Goal: Information Seeking & Learning: Compare options

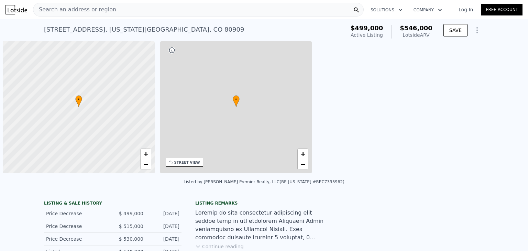
scroll to position [0, 3]
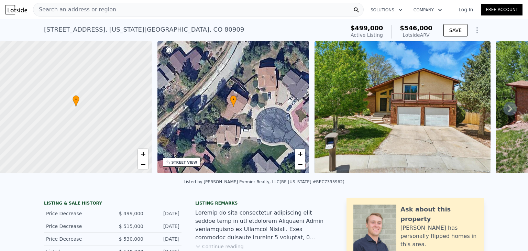
click at [473, 29] on icon "Show Options" at bounding box center [477, 30] width 8 height 8
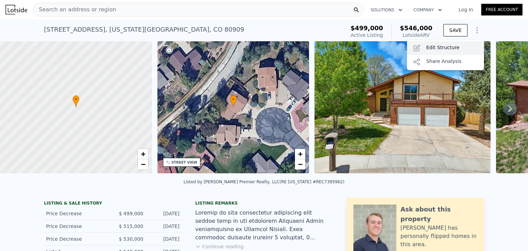
click at [439, 44] on div "Edit Structure" at bounding box center [445, 48] width 77 height 14
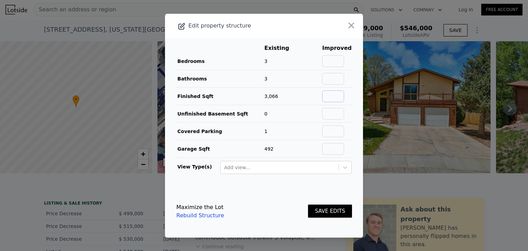
click at [333, 95] on input "text" at bounding box center [333, 96] width 22 height 12
type input "2211"
click at [336, 76] on input "text" at bounding box center [333, 79] width 22 height 12
type input "3.5"
click at [332, 115] on input "text" at bounding box center [333, 114] width 22 height 12
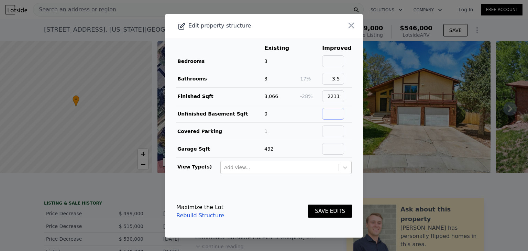
click at [340, 110] on input "text" at bounding box center [333, 114] width 22 height 12
type input "855"
click at [330, 132] on input "text" at bounding box center [333, 132] width 22 height 12
type input "2"
click at [324, 211] on button "SAVE EDITS" at bounding box center [330, 211] width 44 height 13
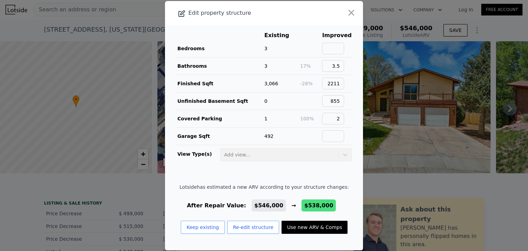
click at [318, 227] on button "Use new ARV & Comps" at bounding box center [315, 227] width 66 height 13
type input "5"
type input "1.75"
type input "1604"
type input "2833"
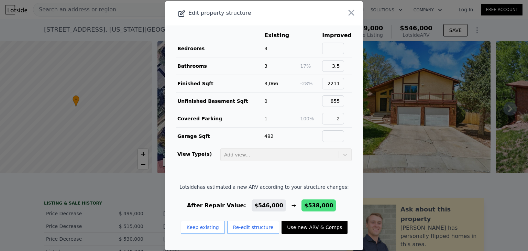
type input "7245"
type input "13503.6"
type input "$ 538,000"
type input "-$ 28,182"
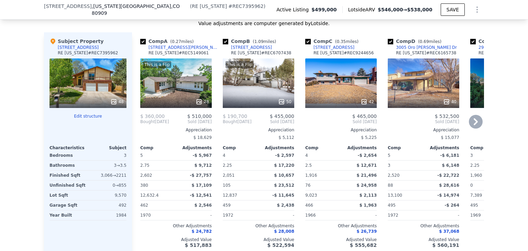
scroll to position [837, 0]
click at [140, 45] on input "checkbox" at bounding box center [143, 42] width 6 height 6
checkbox input "false"
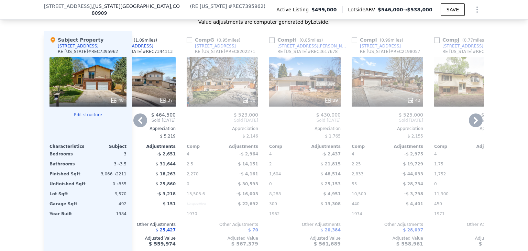
scroll to position [838, 0]
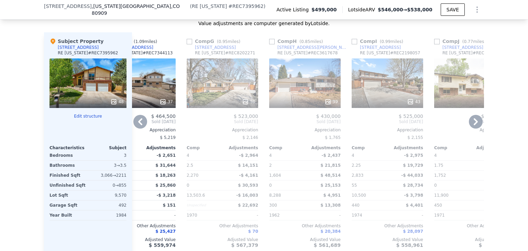
click at [188, 44] on input "checkbox" at bounding box center [190, 42] width 6 height 6
checkbox input "true"
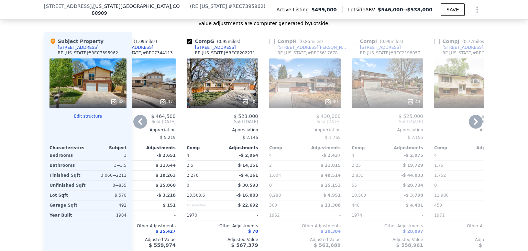
click at [269, 44] on input "checkbox" at bounding box center [272, 42] width 6 height 6
checkbox input "true"
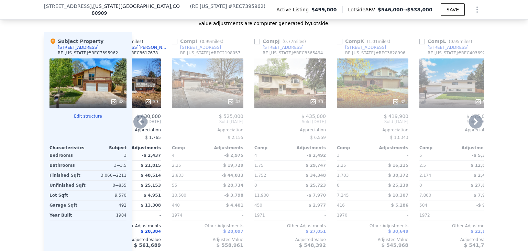
click at [175, 45] on div "Comp I ( 0.99 miles)" at bounding box center [199, 41] width 54 height 7
drag, startPoint x: 170, startPoint y: 46, endPoint x: 207, endPoint y: 46, distance: 36.5
click at [172, 44] on input "checkbox" at bounding box center [175, 42] width 6 height 6
checkbox input "true"
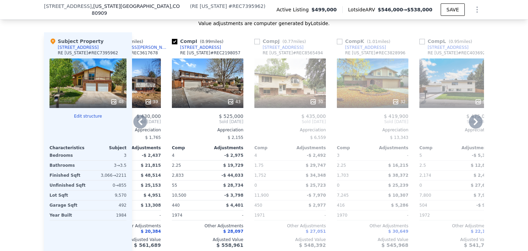
click at [255, 44] on input "checkbox" at bounding box center [258, 42] width 6 height 6
checkbox input "true"
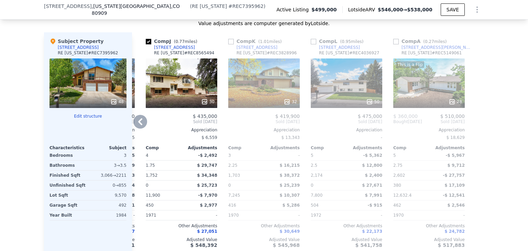
scroll to position [837, 0]
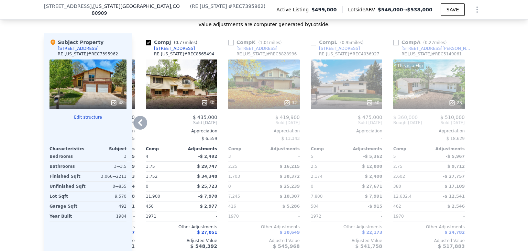
click at [311, 45] on input "checkbox" at bounding box center [314, 43] width 6 height 6
checkbox input "true"
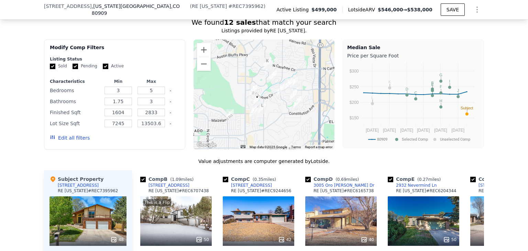
scroll to position [700, 0]
click at [77, 142] on button "Edit all filters" at bounding box center [70, 138] width 40 height 7
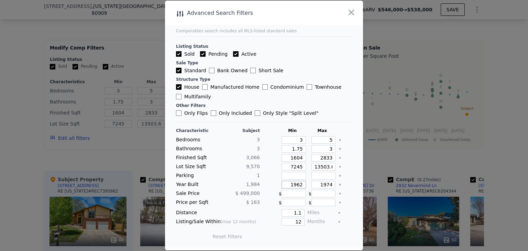
drag, startPoint x: 299, startPoint y: 185, endPoint x: 283, endPoint y: 185, distance: 15.5
click at [283, 185] on input "1962" at bounding box center [294, 185] width 24 height 8
type input "1975"
drag, startPoint x: 317, startPoint y: 185, endPoint x: 336, endPoint y: 185, distance: 18.9
click at [336, 185] on div "Year Built 1,984 1975 1974" at bounding box center [264, 185] width 176 height 8
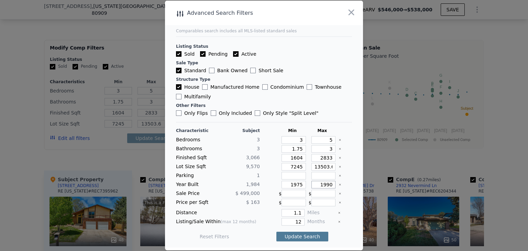
type input "1990"
click at [301, 237] on button "Update Search" at bounding box center [303, 237] width 52 height 10
type input "13503"
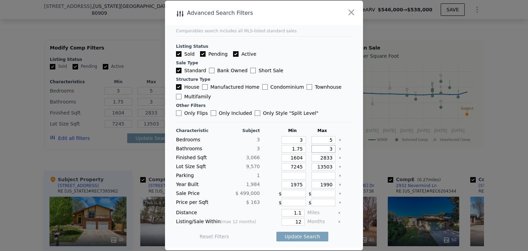
drag, startPoint x: 328, startPoint y: 150, endPoint x: 322, endPoint y: 149, distance: 6.3
click at [322, 149] on input "3" at bounding box center [324, 149] width 24 height 8
type input "4"
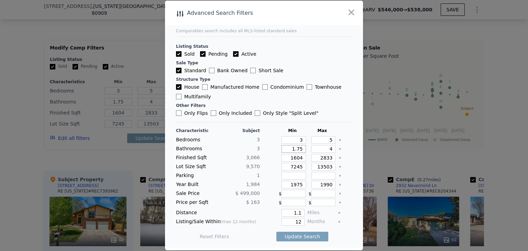
drag, startPoint x: 299, startPoint y: 149, endPoint x: 277, endPoint y: 146, distance: 21.8
click at [282, 149] on input "1.75" at bounding box center [294, 149] width 24 height 8
type input "2"
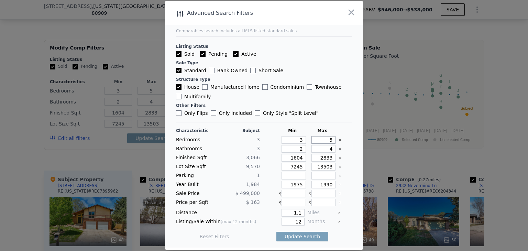
drag, startPoint x: 328, startPoint y: 139, endPoint x: 322, endPoint y: 139, distance: 6.2
click at [322, 139] on input "5" at bounding box center [324, 140] width 24 height 8
type input "6"
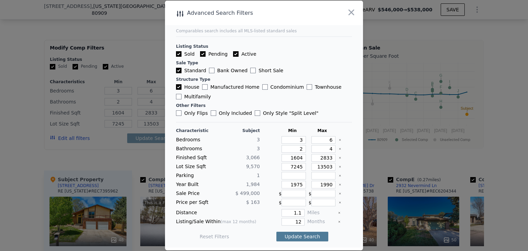
click at [301, 235] on button "Update Search" at bounding box center [303, 237] width 52 height 10
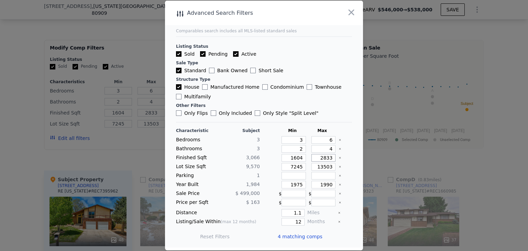
drag, startPoint x: 315, startPoint y: 158, endPoint x: 343, endPoint y: 158, distance: 28.5
click at [343, 158] on div "Finished Sqft 3,066 1604 2833" at bounding box center [264, 158] width 176 height 8
type input "3"
type input "35"
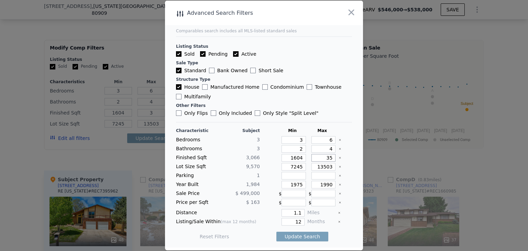
type input "35"
type input "350"
type input "3500"
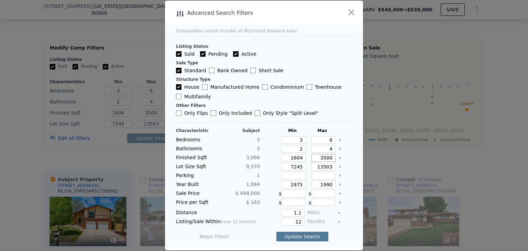
type input "3500"
click at [301, 235] on button "Update Search" at bounding box center [303, 237] width 52 height 10
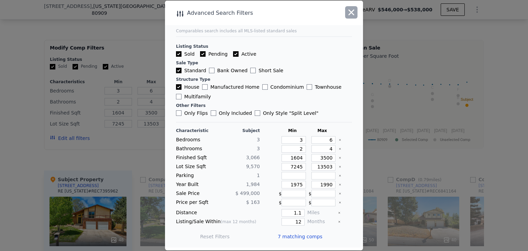
click at [352, 12] on icon "button" at bounding box center [352, 13] width 6 height 6
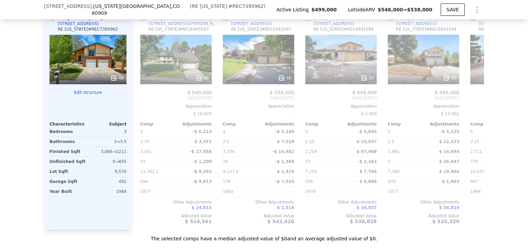
scroll to position [861, 0]
click at [223, 21] on input "checkbox" at bounding box center [226, 18] width 6 height 6
checkbox input "true"
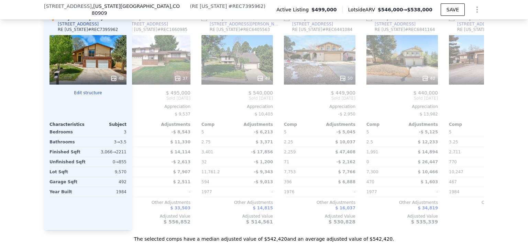
scroll to position [0, 121]
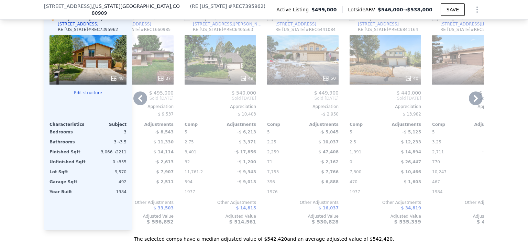
click at [268, 21] on input "checkbox" at bounding box center [270, 18] width 6 height 6
checkbox input "true"
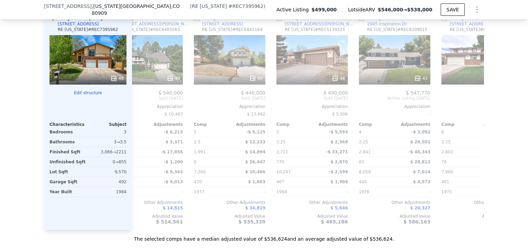
scroll to position [0, 199]
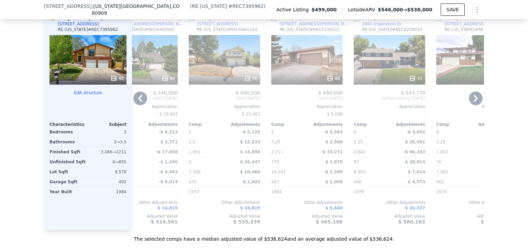
click at [271, 21] on input "checkbox" at bounding box center [274, 18] width 6 height 6
checkbox input "true"
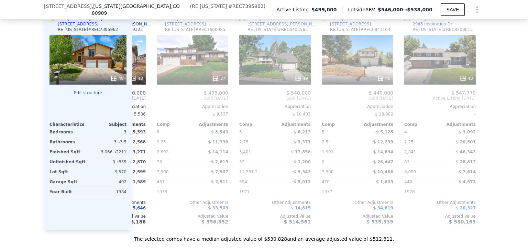
scroll to position [0, 242]
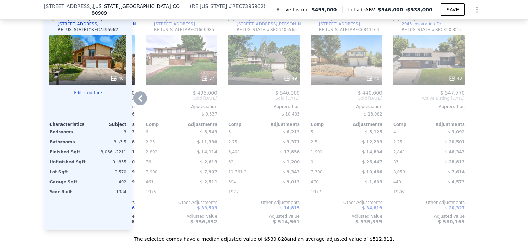
click at [393, 21] on input "checkbox" at bounding box center [396, 18] width 6 height 6
checkbox input "true"
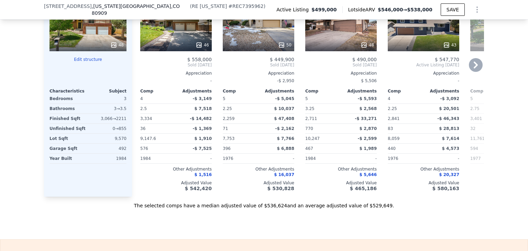
scroll to position [897, 0]
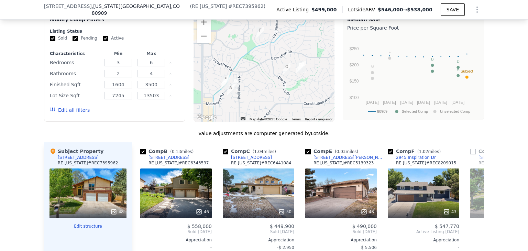
click at [74, 112] on button "Edit all filters" at bounding box center [70, 110] width 40 height 7
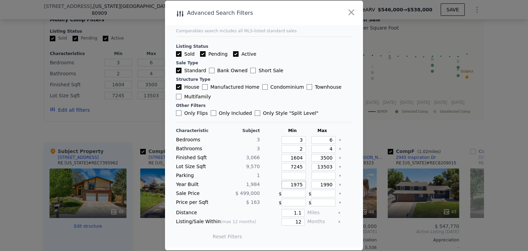
drag, startPoint x: 299, startPoint y: 185, endPoint x: 293, endPoint y: 184, distance: 6.2
click at [293, 184] on input "1975" at bounding box center [294, 185] width 24 height 8
type input "1980"
click at [323, 185] on input "1990" at bounding box center [324, 185] width 24 height 8
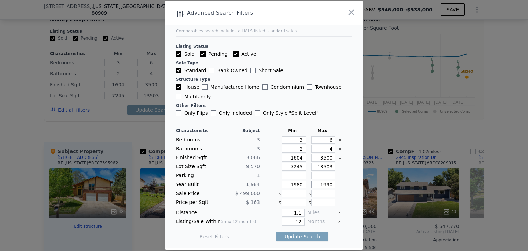
drag, startPoint x: 323, startPoint y: 184, endPoint x: 327, endPoint y: 185, distance: 4.5
click at [327, 185] on input "1990" at bounding box center [324, 185] width 24 height 8
type input "1989"
drag, startPoint x: 319, startPoint y: 141, endPoint x: 331, endPoint y: 141, distance: 12.1
click at [331, 141] on div "Bedrooms 3 3 6" at bounding box center [264, 140] width 176 height 8
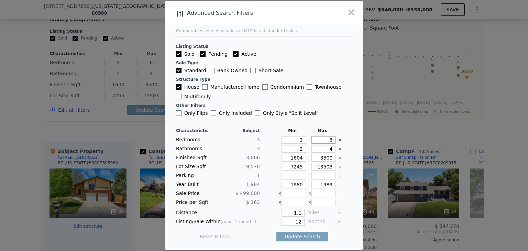
type input "5"
drag, startPoint x: 294, startPoint y: 150, endPoint x: 301, endPoint y: 150, distance: 6.9
click at [301, 150] on input "2" at bounding box center [294, 149] width 24 height 8
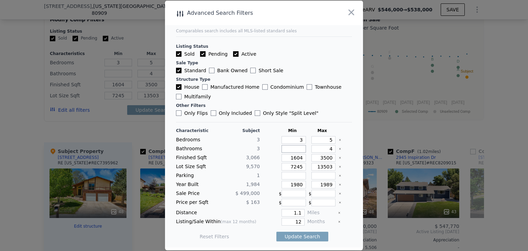
type input "2"
type input "2.5"
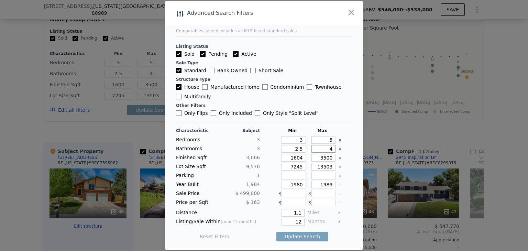
drag, startPoint x: 324, startPoint y: 149, endPoint x: 331, endPoint y: 149, distance: 7.2
click at [331, 149] on div "Bathrooms 3 2.5 4" at bounding box center [264, 149] width 176 height 8
type input "4.5"
type input "4"
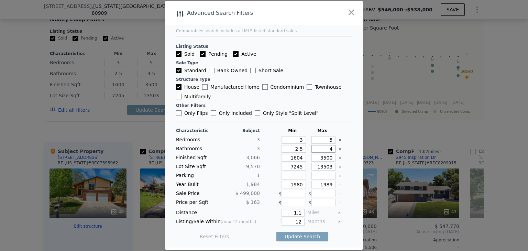
type input "4"
click at [344, 148] on div at bounding box center [345, 149] width 13 height 8
drag, startPoint x: 299, startPoint y: 159, endPoint x: 285, endPoint y: 159, distance: 13.1
click at [285, 159] on input "1604" at bounding box center [294, 158] width 24 height 8
type input "2"
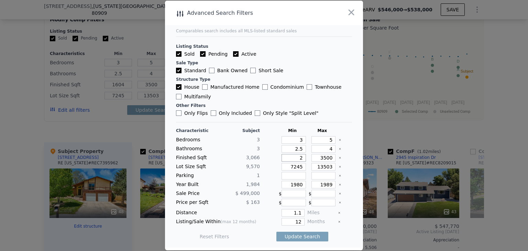
type input "2"
type input "22"
type input "220"
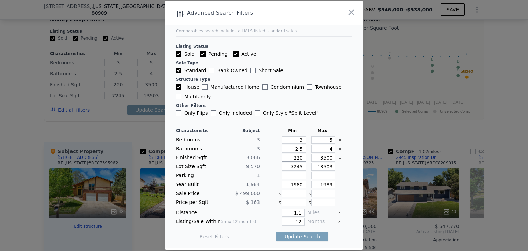
type input "2200"
type input "220"
type input "22"
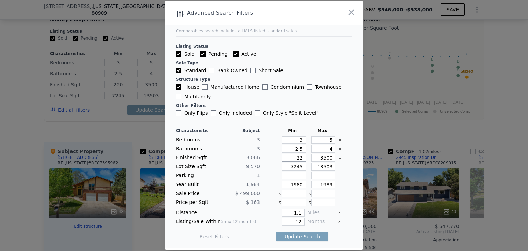
type input "22"
type input "2"
type input "20"
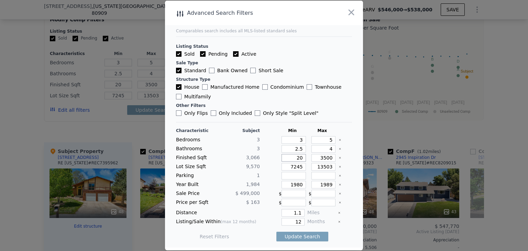
type input "200"
type input "2000"
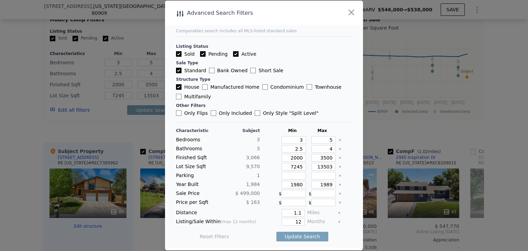
click at [325, 153] on div "Characteristic Subject Min Max Bedrooms 3 3 5 Bathrooms 3 2.5 4 Finished Sqft 3…" at bounding box center [264, 187] width 176 height 118
click at [322, 159] on input "3500" at bounding box center [324, 158] width 24 height 8
click at [321, 158] on input "3500" at bounding box center [324, 158] width 24 height 8
click at [322, 158] on input "3500" at bounding box center [324, 158] width 24 height 8
type input "300"
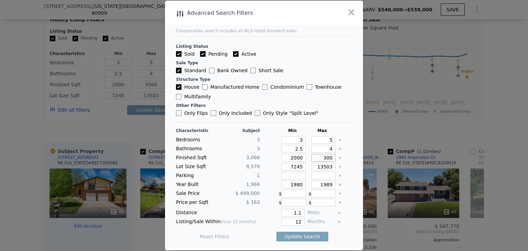
type input "300"
type input "3200"
click at [312, 169] on input "13503" at bounding box center [324, 167] width 24 height 8
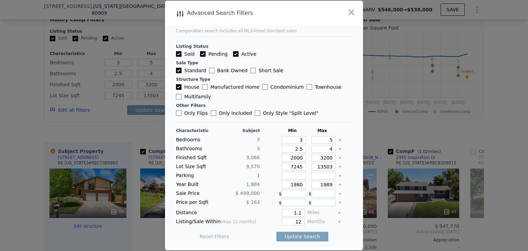
click at [255, 115] on input "Only Style " Split Level "" at bounding box center [258, 113] width 6 height 6
checkbox input "true"
click at [297, 212] on input "1.1" at bounding box center [293, 213] width 23 height 8
click at [338, 213] on icon "Clear" at bounding box center [339, 213] width 3 height 3
click at [294, 236] on button "Update Search" at bounding box center [303, 237] width 52 height 10
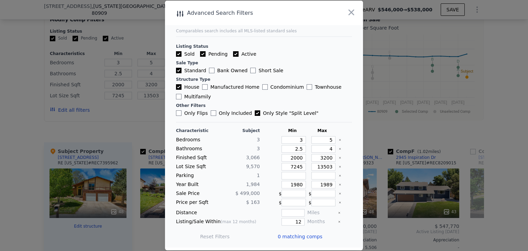
click at [255, 113] on input "Only Style " Split Level "" at bounding box center [258, 113] width 6 height 6
checkbox input "false"
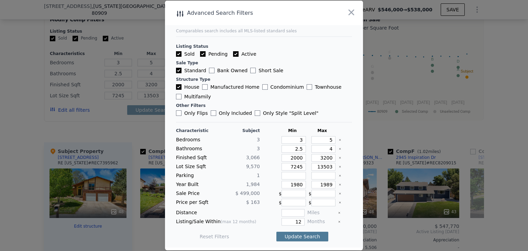
click at [298, 236] on button "Update Search" at bounding box center [303, 237] width 52 height 10
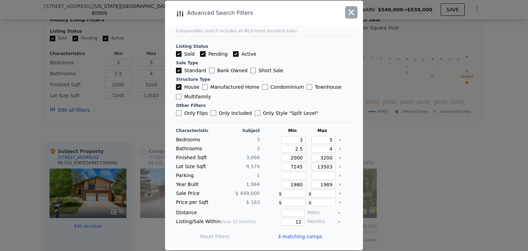
click at [354, 12] on icon "button" at bounding box center [352, 13] width 10 height 10
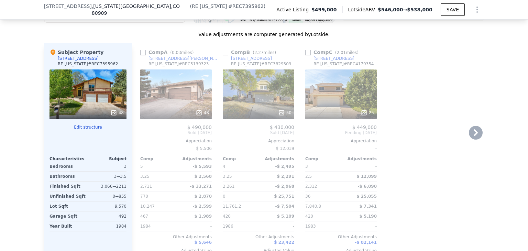
scroll to position [824, 0]
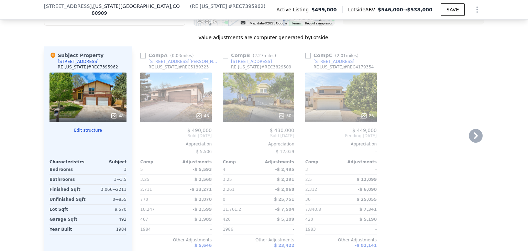
click at [140, 58] on input "checkbox" at bounding box center [143, 56] width 6 height 6
checkbox input "true"
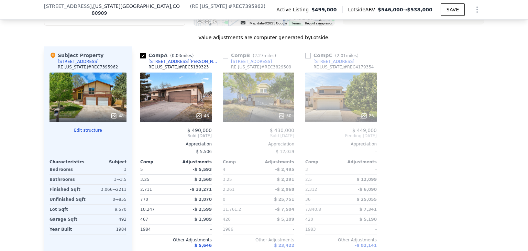
click at [223, 58] on input "checkbox" at bounding box center [226, 56] width 6 height 6
checkbox input "true"
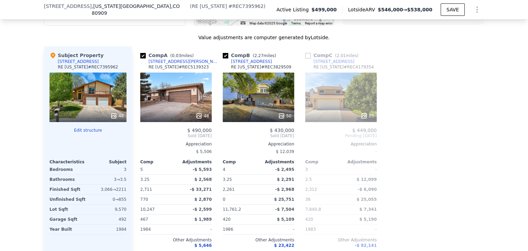
click at [308, 58] on input "checkbox" at bounding box center [308, 56] width 6 height 6
checkbox input "true"
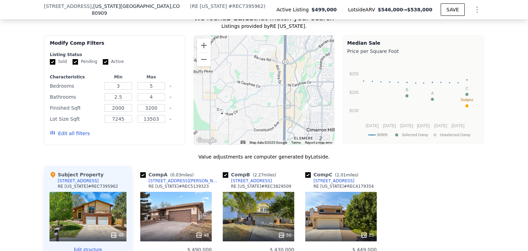
scroll to position [704, 0]
click at [218, 120] on img "4150 Gleneagle Ct" at bounding box center [222, 116] width 8 height 12
click at [218, 121] on img "4150 Gleneagle Ct" at bounding box center [222, 116] width 8 height 12
click at [223, 178] on input "checkbox" at bounding box center [226, 176] width 6 height 6
checkbox input "false"
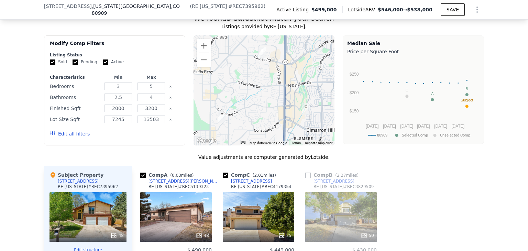
click at [307, 178] on input "checkbox" at bounding box center [308, 176] width 6 height 6
checkbox input "true"
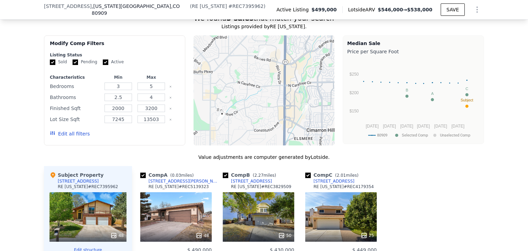
click at [306, 178] on input "checkbox" at bounding box center [308, 176] width 6 height 6
checkbox input "false"
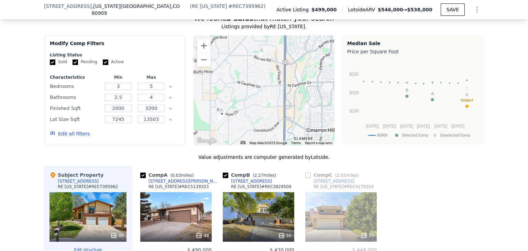
click at [225, 177] on input "checkbox" at bounding box center [226, 176] width 6 height 6
checkbox input "false"
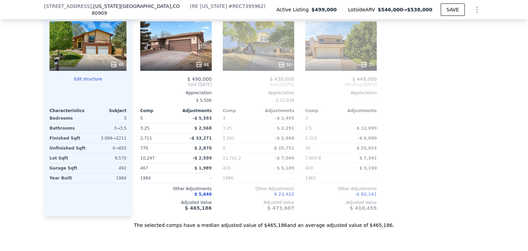
scroll to position [875, 0]
click at [169, 42] on div "48" at bounding box center [176, 46] width 72 height 50
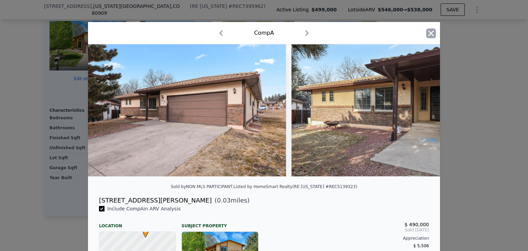
click at [430, 34] on icon "button" at bounding box center [432, 33] width 6 height 6
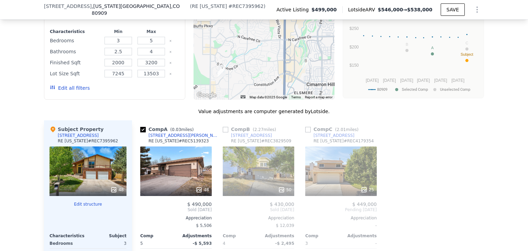
scroll to position [707, 0]
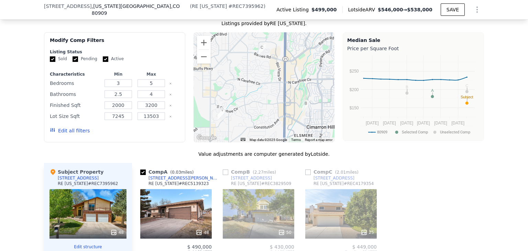
click at [61, 134] on button "Edit all filters" at bounding box center [70, 130] width 40 height 7
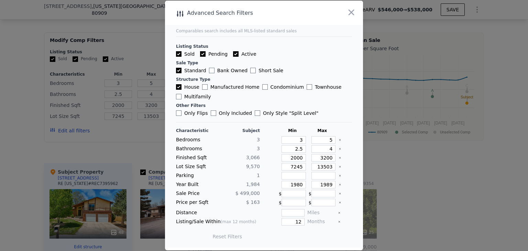
click at [339, 140] on icon "Clear" at bounding box center [340, 140] width 3 height 3
click at [339, 151] on div at bounding box center [345, 149] width 13 height 8
click at [339, 150] on icon "Clear" at bounding box center [339, 148] width 1 height 1
click at [339, 158] on icon "Clear" at bounding box center [340, 157] width 3 height 3
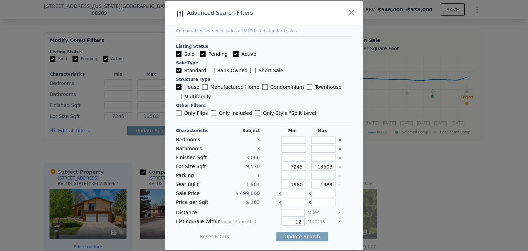
click at [339, 167] on icon "Clear" at bounding box center [340, 166] width 3 height 3
click at [255, 113] on input "Only Style " Split Level "" at bounding box center [258, 113] width 6 height 6
checkbox input "true"
click at [296, 212] on input "number" at bounding box center [293, 213] width 23 height 8
click at [300, 236] on button "Update Search" at bounding box center [303, 237] width 52 height 10
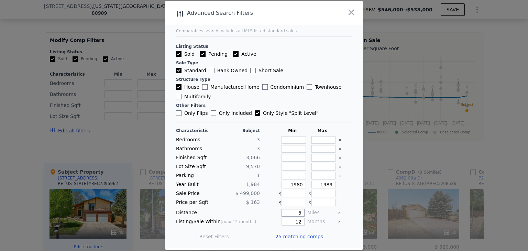
drag, startPoint x: 292, startPoint y: 212, endPoint x: 310, endPoint y: 225, distance: 21.8
click at [312, 213] on div "Distance 5 Miles" at bounding box center [264, 213] width 176 height 8
click at [309, 234] on button "Update Search" at bounding box center [303, 237] width 52 height 10
drag, startPoint x: 299, startPoint y: 211, endPoint x: 291, endPoint y: 212, distance: 8.3
click at [291, 212] on input "1.5" at bounding box center [293, 213] width 23 height 8
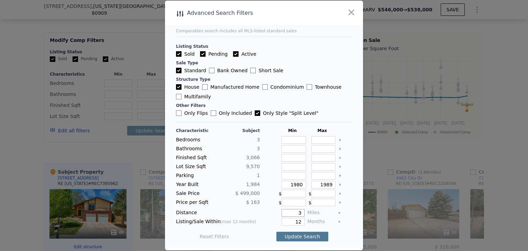
type input "3"
click at [300, 236] on button "Update Search" at bounding box center [303, 237] width 52 height 10
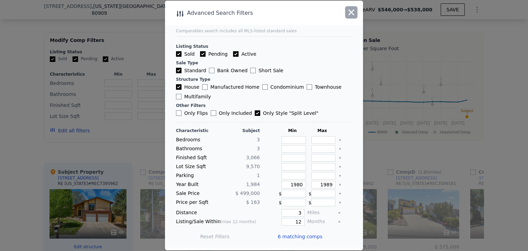
click at [351, 10] on icon "button" at bounding box center [352, 13] width 10 height 10
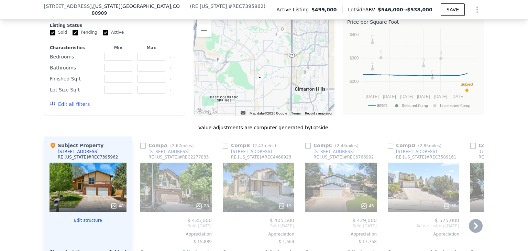
scroll to position [733, 0]
click at [223, 147] on input "checkbox" at bounding box center [226, 146] width 6 height 6
checkbox input "true"
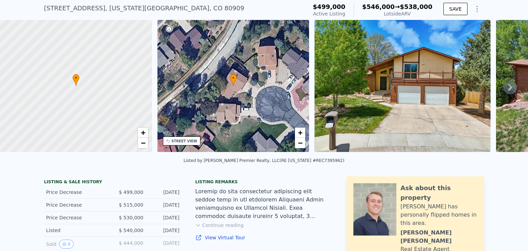
scroll to position [24, 0]
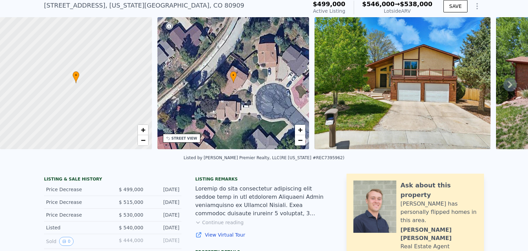
click at [477, 10] on icon "Show Options" at bounding box center [477, 6] width 8 height 8
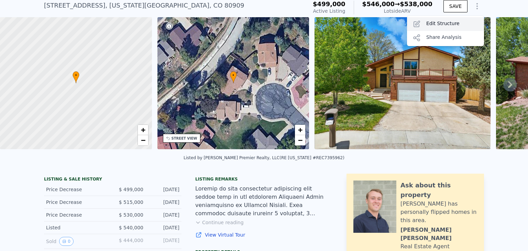
click at [453, 25] on div "Edit Structure" at bounding box center [445, 24] width 77 height 14
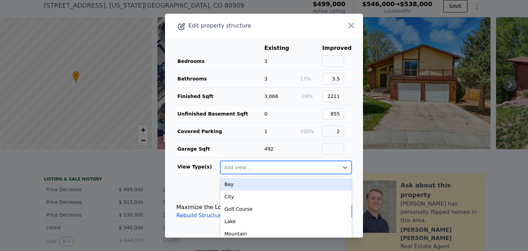
click at [246, 169] on div at bounding box center [279, 167] width 111 height 8
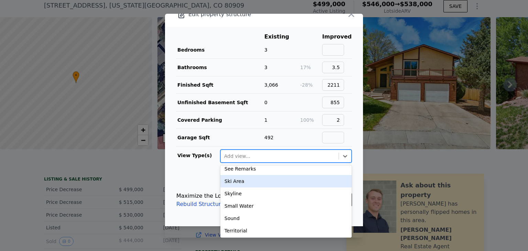
scroll to position [0, 0]
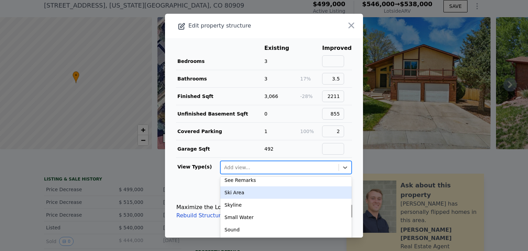
click at [209, 161] on td "View Type(s)" at bounding box center [198, 166] width 44 height 17
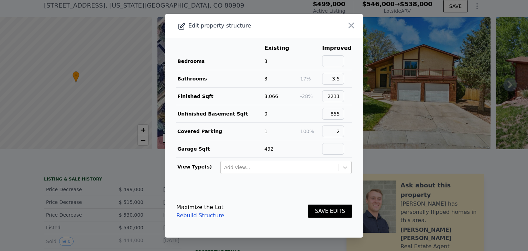
click at [211, 217] on link "Rebuild Structure" at bounding box center [200, 216] width 48 height 8
click at [333, 206] on button "SAVE EDITS" at bounding box center [330, 211] width 44 height 13
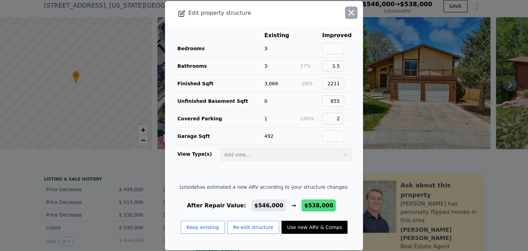
click at [348, 13] on icon "button" at bounding box center [352, 13] width 10 height 10
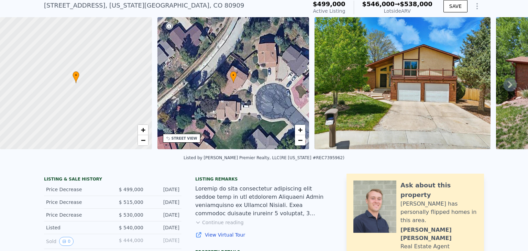
click at [474, 10] on icon "Show Options" at bounding box center [477, 6] width 8 height 8
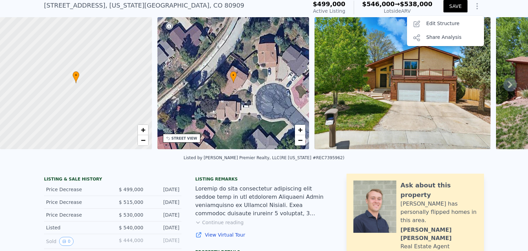
click at [451, 8] on button "SAVE" at bounding box center [456, 6] width 24 height 12
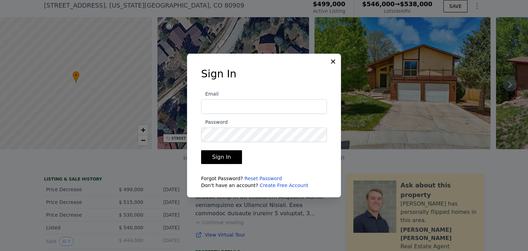
click at [328, 64] on div "Sign In Email Password Sign In Forgot Password? Reset Password Don't have an ac…" at bounding box center [264, 126] width 154 height 144
click at [338, 58] on div "Sign In Email Password Sign In Forgot Password? Reset Password Don't have an ac…" at bounding box center [264, 126] width 154 height 144
click at [332, 61] on icon at bounding box center [333, 61] width 7 height 7
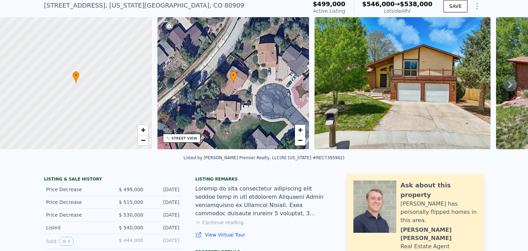
click at [474, 10] on icon "Show Options" at bounding box center [477, 6] width 8 height 8
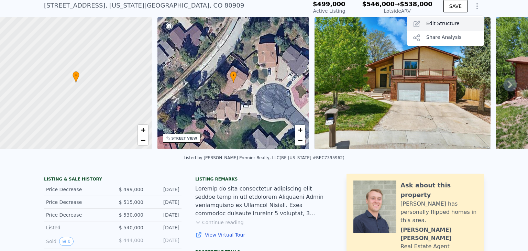
click at [442, 29] on div "Edit Structure" at bounding box center [445, 24] width 77 height 14
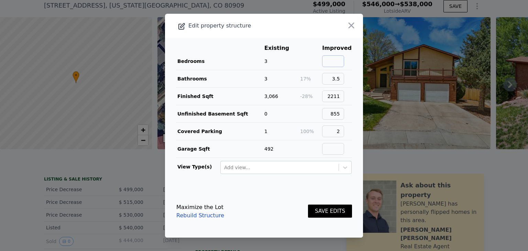
click at [334, 61] on input "text" at bounding box center [333, 61] width 22 height 12
type input "5"
drag, startPoint x: 329, startPoint y: 114, endPoint x: 350, endPoint y: 112, distance: 21.1
click at [350, 112] on main "Existing Improved Bedrooms 3 67% 5 Bathrooms 3 17% 3.5 Finished Sqft 3,066 -28%…" at bounding box center [264, 111] width 198 height 147
type input "0"
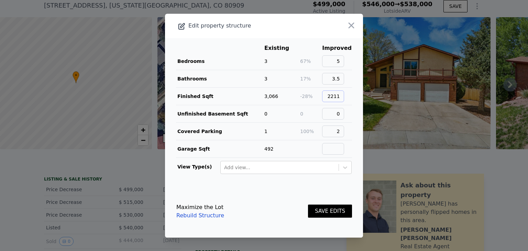
drag, startPoint x: 328, startPoint y: 93, endPoint x: 357, endPoint y: 95, distance: 28.7
click at [357, 95] on main "Existing Improved Bedrooms 3 67% 5 Bathrooms 3 17% 3.5 Finished Sqft 3,066 -28%…" at bounding box center [264, 111] width 198 height 147
type input "3066"
click at [320, 208] on button "SAVE EDITS" at bounding box center [330, 211] width 44 height 13
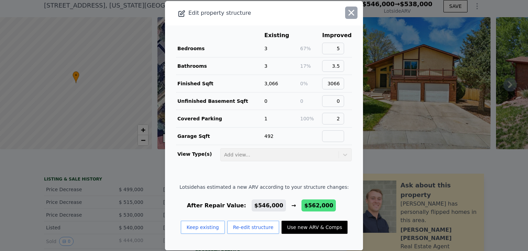
click at [347, 15] on icon "button" at bounding box center [352, 13] width 10 height 10
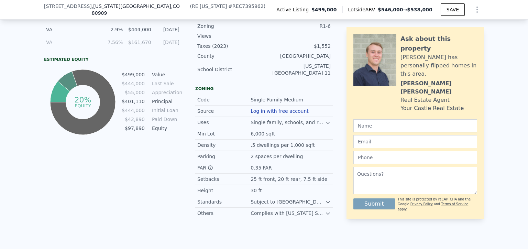
scroll to position [415, 0]
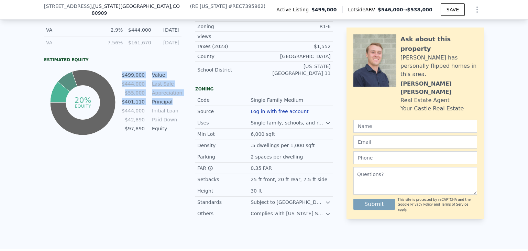
drag, startPoint x: 122, startPoint y: 79, endPoint x: 178, endPoint y: 108, distance: 63.4
click at [179, 108] on tbody "$499,000 Value $444,000 Last Sale $55,000 Appreciation $401,110 Principal $444,…" at bounding box center [151, 102] width 60 height 63
click at [177, 106] on td "Principal" at bounding box center [166, 102] width 31 height 8
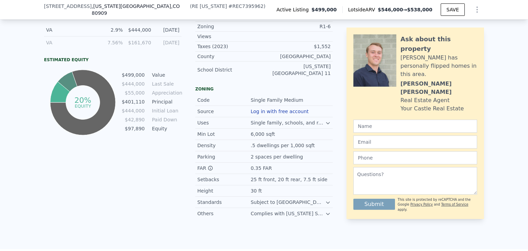
click at [132, 115] on td "$444,000" at bounding box center [133, 111] width 24 height 8
drag, startPoint x: 139, startPoint y: 116, endPoint x: 172, endPoint y: 133, distance: 36.9
click at [172, 133] on tbody "$499,000 Value $444,000 Last Sale $55,000 Appreciation $401,110 Principal $444,…" at bounding box center [151, 102] width 60 height 63
click at [172, 132] on td "Equity" at bounding box center [166, 129] width 31 height 8
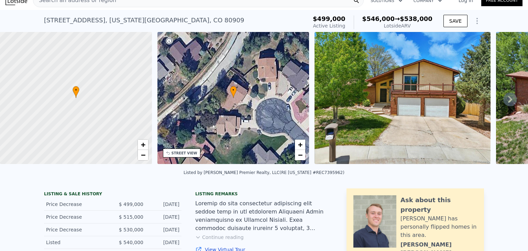
scroll to position [0, 0]
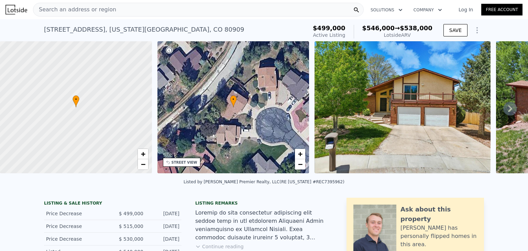
click at [473, 34] on icon "Show Options" at bounding box center [477, 30] width 8 height 8
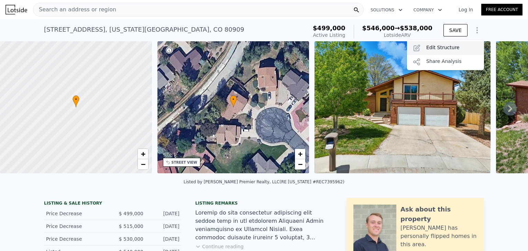
click at [436, 55] on div "Edit Structure" at bounding box center [445, 48] width 77 height 14
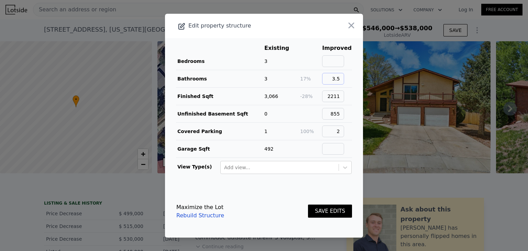
drag, startPoint x: 331, startPoint y: 79, endPoint x: 377, endPoint y: 69, distance: 47.1
click at [377, 69] on div "​ Edit property structure Existing Improved Bedrooms 3 Bathrooms 3 17% 3.5 Fini…" at bounding box center [264, 125] width 528 height 251
drag, startPoint x: 326, startPoint y: 95, endPoint x: 335, endPoint y: 120, distance: 26.4
click at [359, 97] on div "Edit property structure Existing Improved Bedrooms 3 Bathrooms 3 Finished Sqft …" at bounding box center [264, 126] width 198 height 224
drag, startPoint x: 327, startPoint y: 113, endPoint x: 350, endPoint y: 116, distance: 22.5
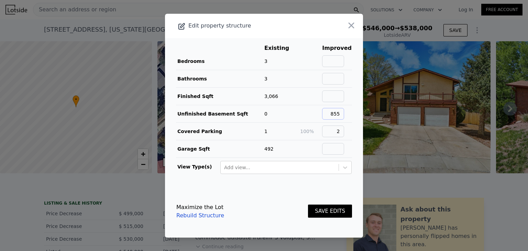
click at [350, 114] on main "Existing Improved Bedrooms 3 Bathrooms 3 Finished Sqft 3,066 Unfinished Basemen…" at bounding box center [264, 111] width 198 height 147
drag, startPoint x: 335, startPoint y: 129, endPoint x: 351, endPoint y: 131, distance: 15.9
click at [351, 131] on main "Existing Improved Bedrooms 3 Bathrooms 3 Finished Sqft 3,066 Unfinished Basemen…" at bounding box center [264, 111] width 198 height 147
click at [347, 26] on icon "button" at bounding box center [352, 26] width 10 height 10
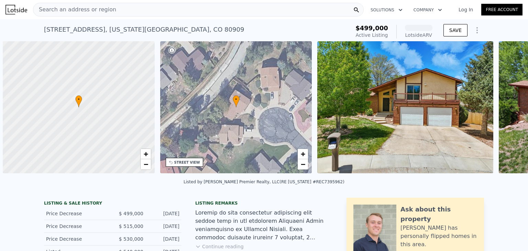
scroll to position [0, 3]
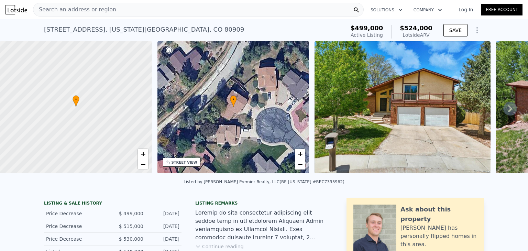
click at [477, 31] on icon "Show Options" at bounding box center [477, 31] width 1 height 6
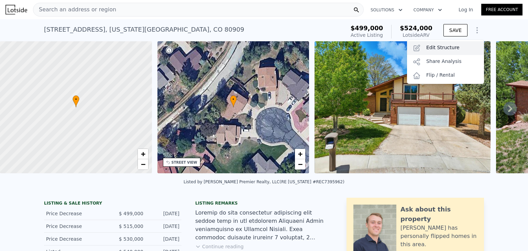
click at [440, 48] on div "Edit Structure" at bounding box center [445, 48] width 77 height 14
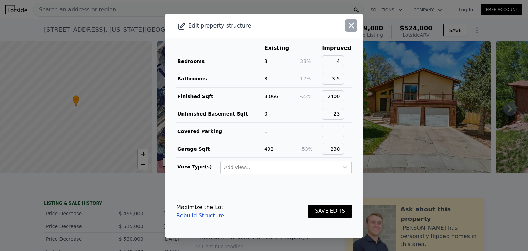
click at [349, 24] on icon "button" at bounding box center [352, 25] width 6 height 6
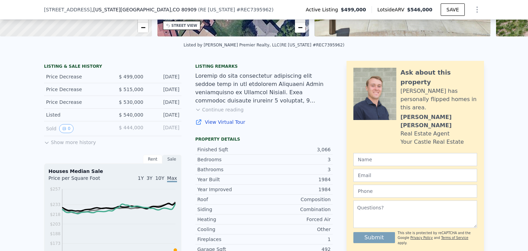
scroll to position [135, 0]
click at [72, 145] on button "Show more history" at bounding box center [70, 141] width 52 height 10
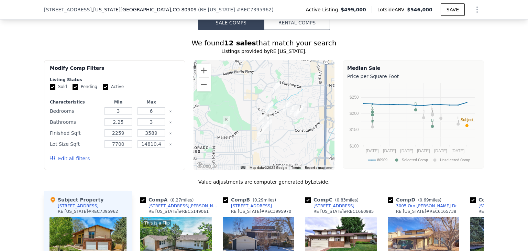
scroll to position [679, 0]
click at [74, 162] on button "Edit all filters" at bounding box center [70, 158] width 40 height 7
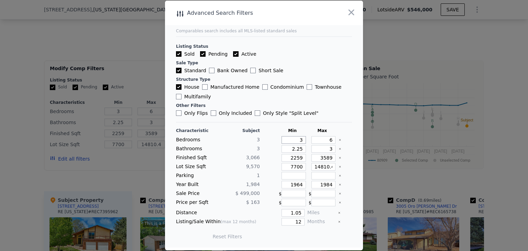
drag, startPoint x: 290, startPoint y: 140, endPoint x: 316, endPoint y: 140, distance: 26.5
click at [316, 140] on div "Bedrooms 3 3 6" at bounding box center [264, 140] width 176 height 8
type input "5"
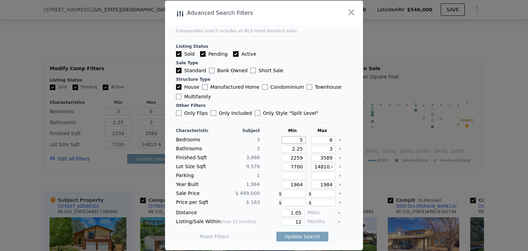
type input "5"
drag, startPoint x: 320, startPoint y: 140, endPoint x: 303, endPoint y: 150, distance: 20.3
click at [340, 140] on div "Bedrooms 3 5 6" at bounding box center [264, 140] width 176 height 8
type input "5"
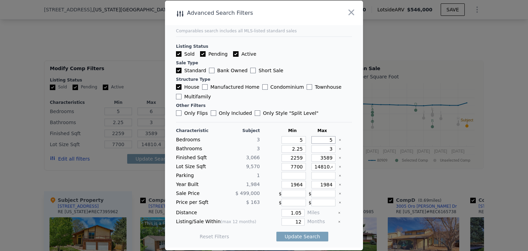
type input "5"
drag, startPoint x: 283, startPoint y: 149, endPoint x: 313, endPoint y: 149, distance: 29.6
click at [313, 149] on div "Bathrooms 3 2.25 3" at bounding box center [264, 149] width 176 height 8
type input "3"
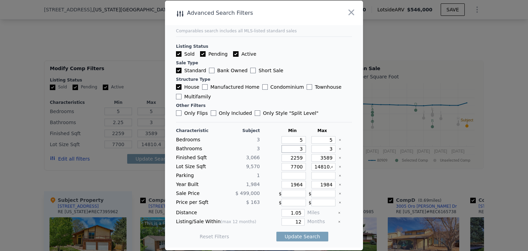
type input "3"
type input "3.5"
drag, startPoint x: 323, startPoint y: 150, endPoint x: 334, endPoint y: 149, distance: 11.7
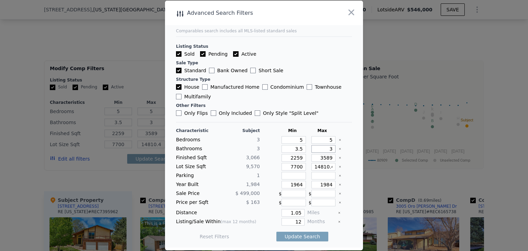
click at [334, 149] on div "Bathrooms 3 3.5 3" at bounding box center [264, 149] width 176 height 8
type input "4"
click at [328, 167] on input "14810.4" at bounding box center [324, 167] width 24 height 8
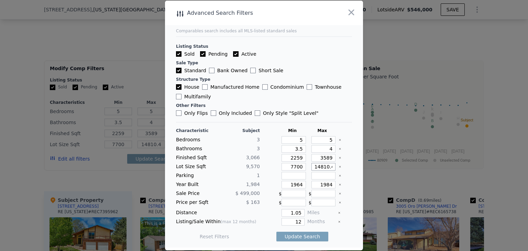
type input "14810"
click at [339, 166] on icon "Clear" at bounding box center [340, 166] width 3 height 3
click at [294, 183] on input "1964" at bounding box center [294, 185] width 24 height 8
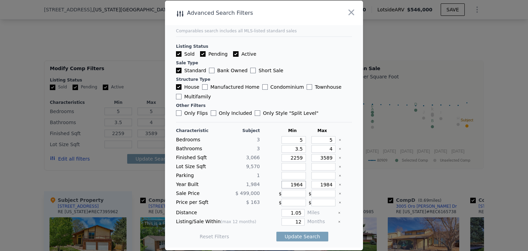
drag, startPoint x: 301, startPoint y: 185, endPoint x: 293, endPoint y: 185, distance: 7.6
click at [293, 185] on input "1964" at bounding box center [294, 185] width 24 height 8
type input "1975"
drag, startPoint x: 322, startPoint y: 185, endPoint x: 332, endPoint y: 184, distance: 9.7
click at [332, 184] on div "Year Built 1,984 1975 1984" at bounding box center [264, 185] width 176 height 8
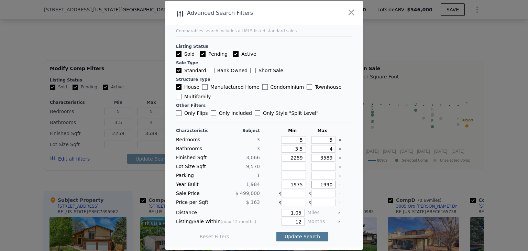
type input "1990"
click at [296, 235] on button "Update Search" at bounding box center [303, 237] width 52 height 10
drag, startPoint x: 288, startPoint y: 212, endPoint x: 304, endPoint y: 213, distance: 16.6
click at [304, 212] on div "Distance 1.05 Miles" at bounding box center [264, 213] width 176 height 8
type input "3"
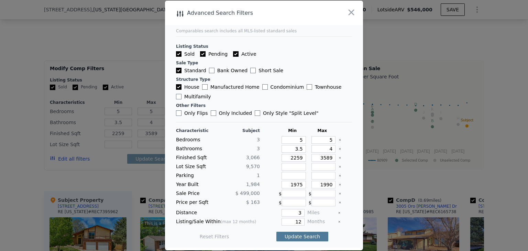
click at [304, 233] on button "Update Search" at bounding box center [303, 237] width 52 height 10
drag, startPoint x: 290, startPoint y: 224, endPoint x: 307, endPoint y: 224, distance: 16.9
click at [307, 224] on div "Listing/Sale Within (max 12 months) 12 Months" at bounding box center [264, 222] width 176 height 8
type input "12"
click at [303, 237] on button "Update Search" at bounding box center [303, 237] width 52 height 10
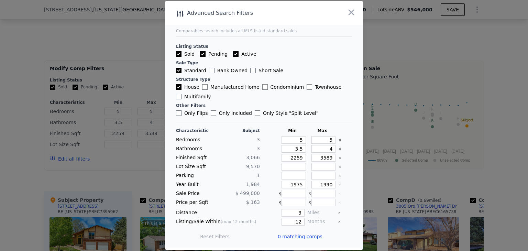
click at [333, 222] on div "Listing/Sale Within (max 12 months) 12 Months" at bounding box center [264, 222] width 176 height 8
click at [339, 221] on icon "Clear" at bounding box center [339, 221] width 1 height 1
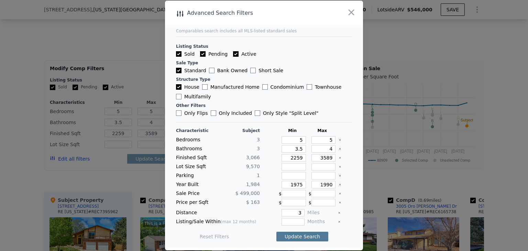
click at [315, 233] on button "Update Search" at bounding box center [303, 237] width 52 height 10
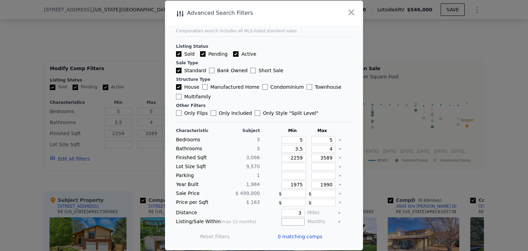
click at [298, 219] on input "number" at bounding box center [293, 222] width 23 height 8
drag, startPoint x: 294, startPoint y: 185, endPoint x: 299, endPoint y: 185, distance: 5.2
click at [299, 185] on input "1975" at bounding box center [294, 185] width 24 height 8
type input "1960"
click at [295, 235] on button "Update Search" at bounding box center [303, 237] width 52 height 10
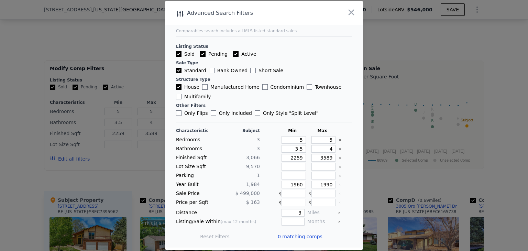
click at [339, 158] on icon "Clear" at bounding box center [340, 157] width 3 height 3
click at [303, 235] on button "Update Search" at bounding box center [303, 237] width 52 height 10
click at [299, 139] on input "5" at bounding box center [294, 140] width 24 height 8
type input "4"
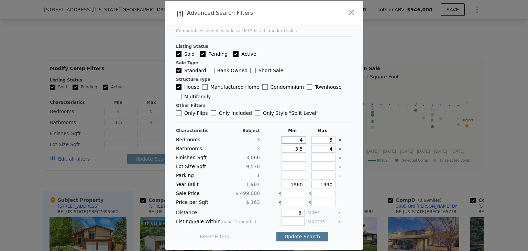
type input "4"
click at [299, 234] on button "Update Search" at bounding box center [303, 237] width 52 height 10
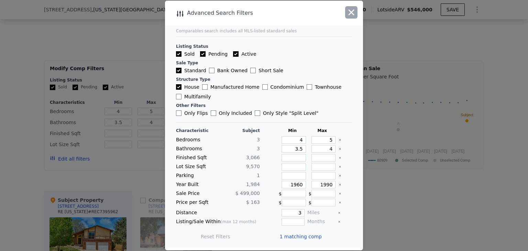
click at [352, 12] on icon "button" at bounding box center [352, 13] width 10 height 10
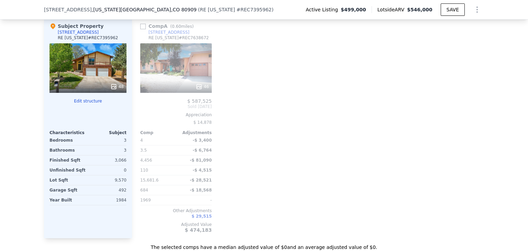
scroll to position [849, 0]
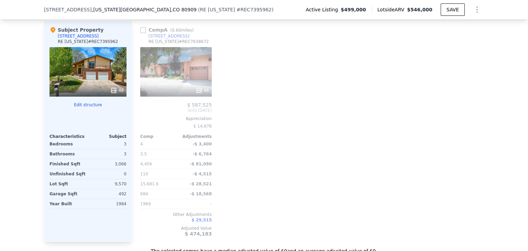
click at [187, 83] on div "46" at bounding box center [176, 72] width 72 height 50
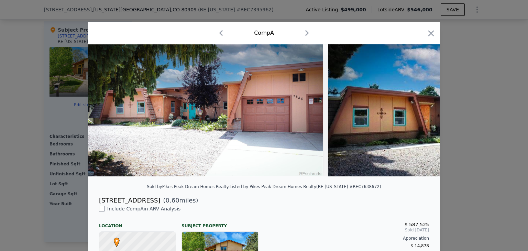
click at [481, 132] on div at bounding box center [264, 125] width 528 height 251
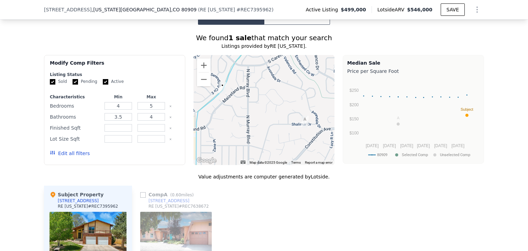
scroll to position [684, 0]
click at [67, 158] on button "Edit all filters" at bounding box center [70, 154] width 40 height 7
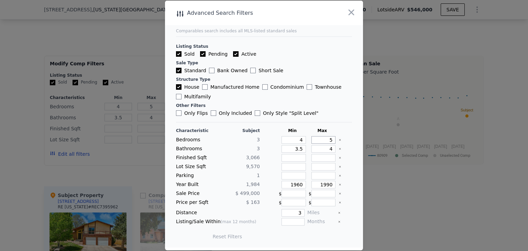
drag, startPoint x: 318, startPoint y: 141, endPoint x: 331, endPoint y: 141, distance: 12.7
click at [331, 141] on div "Bedrooms 3 4 5" at bounding box center [264, 140] width 176 height 8
type input "6"
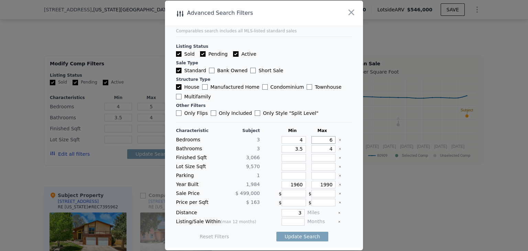
type input "6"
click at [299, 151] on input "3.5" at bounding box center [294, 149] width 24 height 8
type input "3"
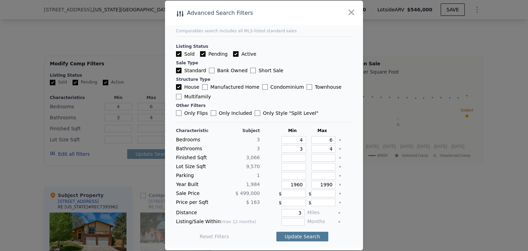
click at [300, 238] on button "Update Search" at bounding box center [303, 237] width 52 height 10
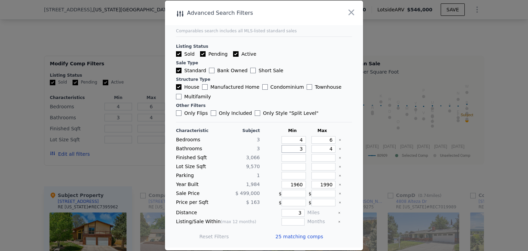
drag, startPoint x: 299, startPoint y: 149, endPoint x: 293, endPoint y: 148, distance: 6.2
click at [293, 148] on input "3" at bounding box center [294, 149] width 24 height 8
type input "3.5"
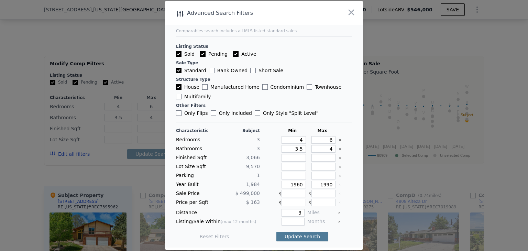
click at [294, 232] on button "Update Search" at bounding box center [303, 237] width 52 height 10
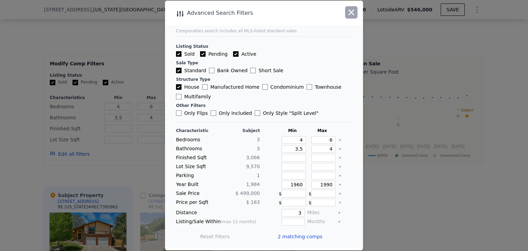
click at [351, 10] on icon "button" at bounding box center [352, 13] width 10 height 10
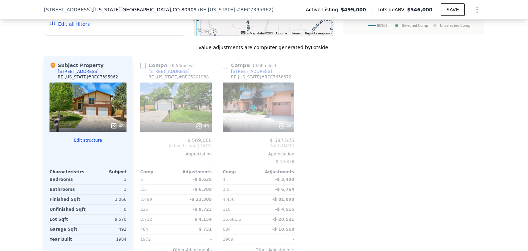
scroll to position [825, 0]
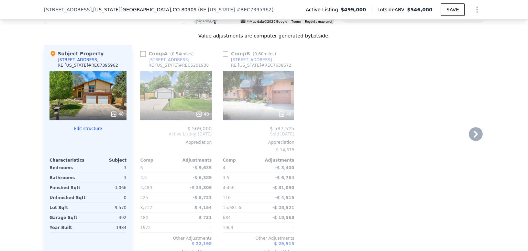
click at [173, 99] on div "48" at bounding box center [176, 96] width 72 height 50
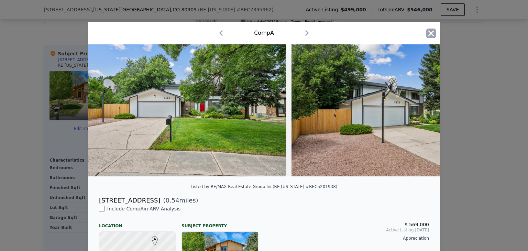
click at [430, 37] on icon "button" at bounding box center [431, 34] width 10 height 10
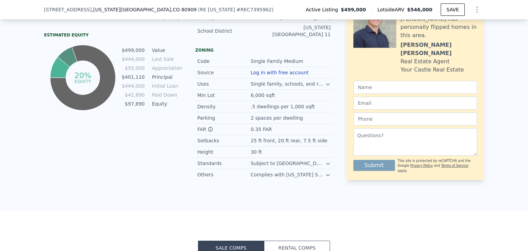
scroll to position [453, 0]
